Goal: Task Accomplishment & Management: Manage account settings

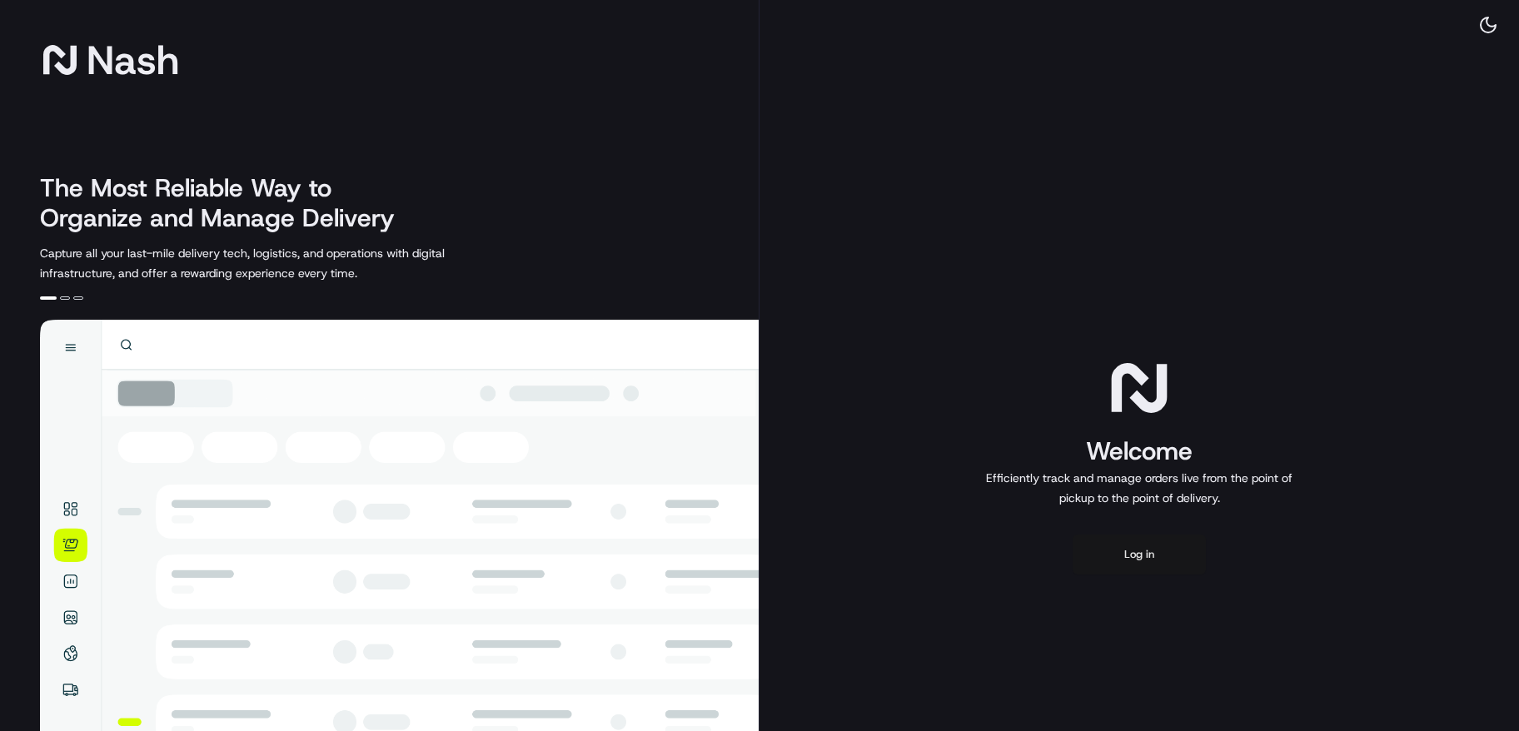
click at [1109, 563] on button "Log in" at bounding box center [1139, 555] width 133 height 40
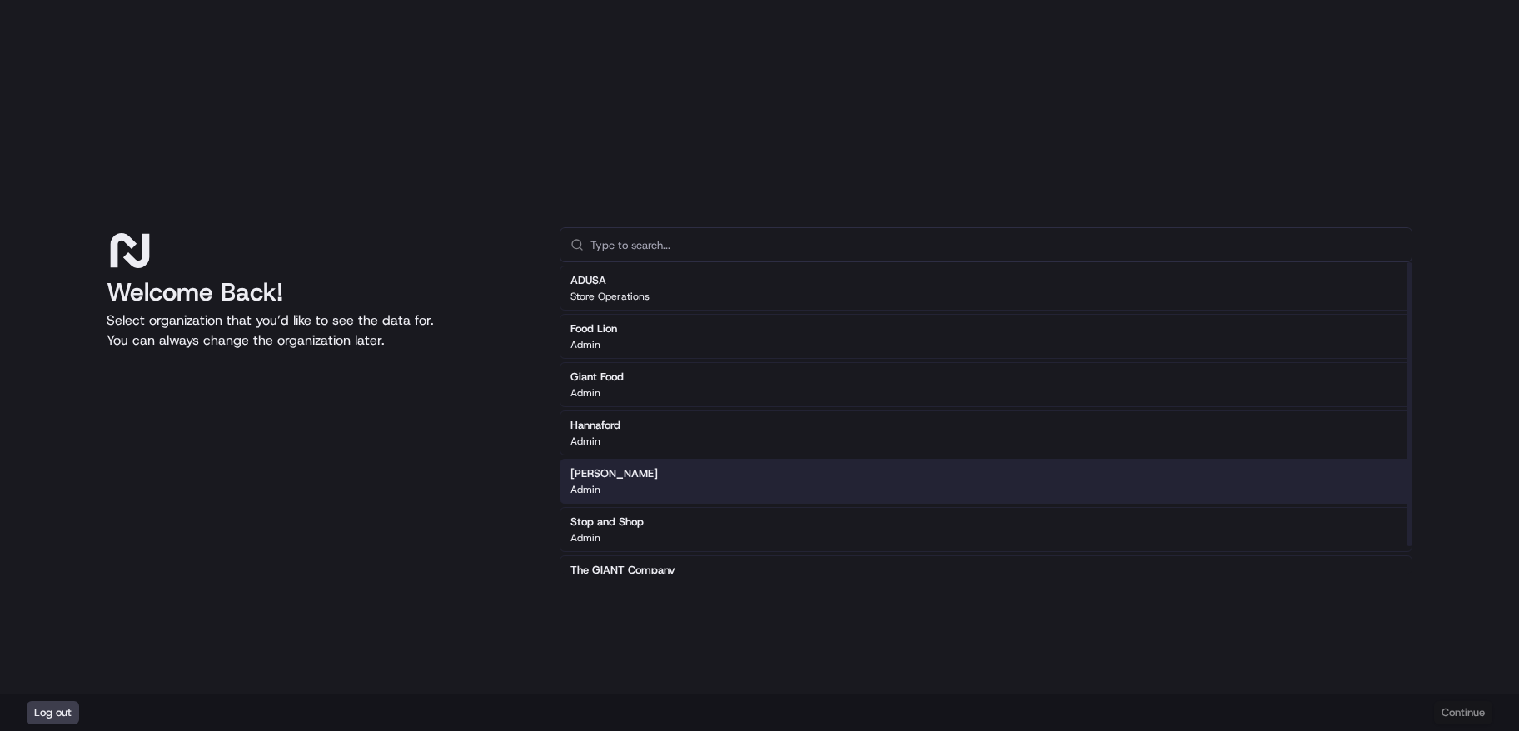
click at [744, 470] on div "Martin's Admin" at bounding box center [986, 481] width 853 height 45
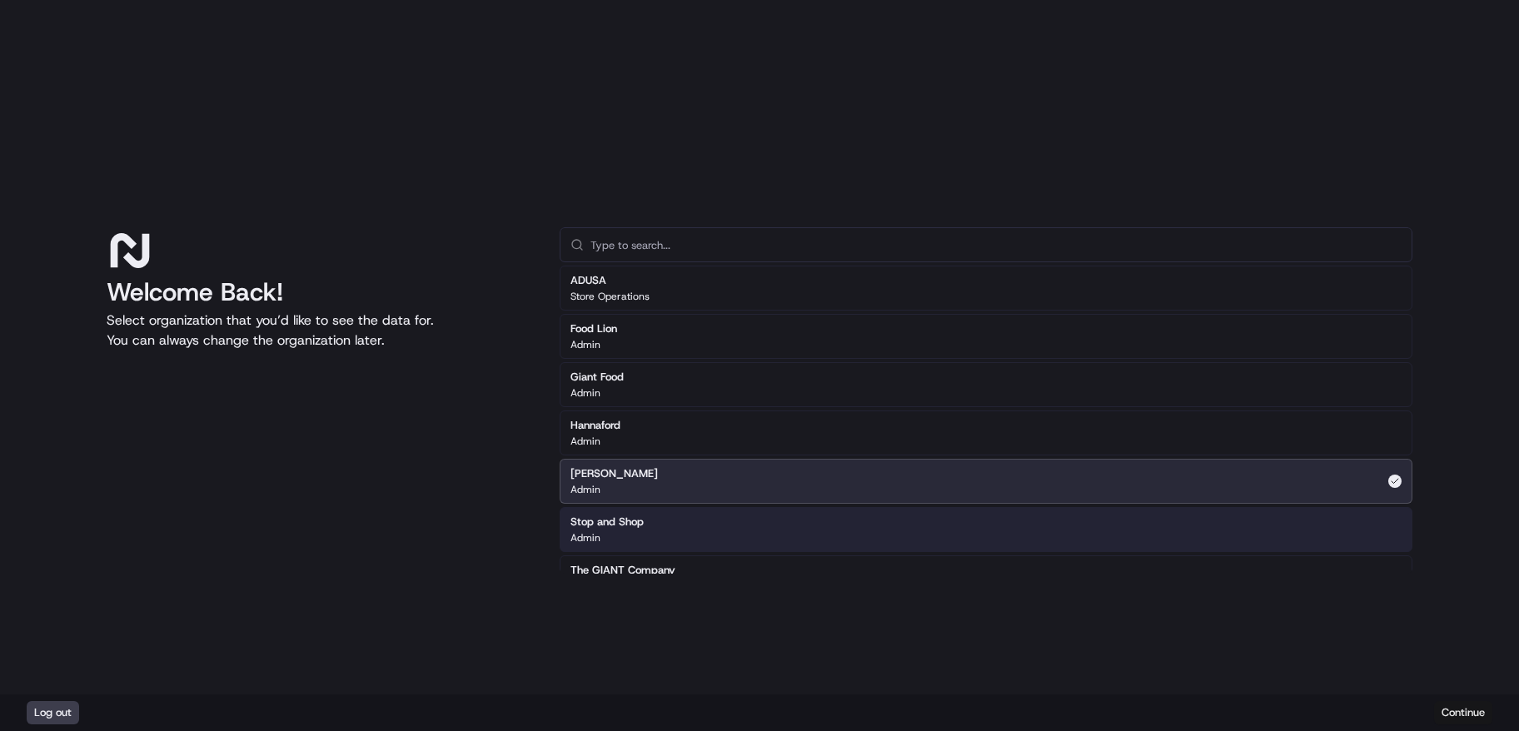
click at [1456, 714] on button "Continue" at bounding box center [1463, 712] width 58 height 23
